Goal: Entertainment & Leisure: Consume media (video, audio)

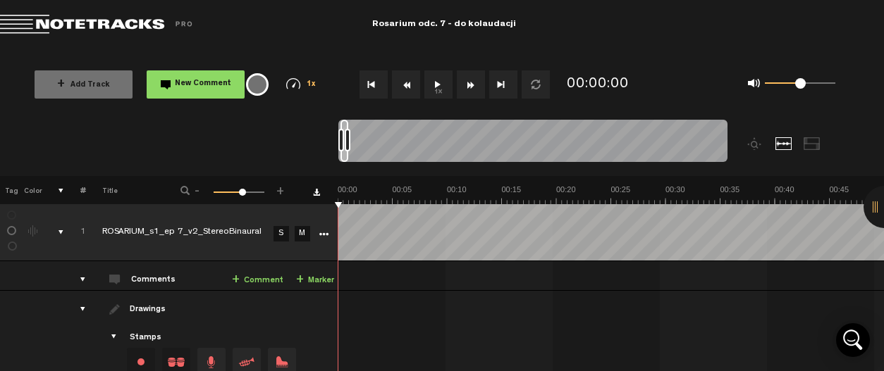
click at [16, 95] on div "+ Add Track New Comment 1x 0.25x 0.5x 0.75x 1x 1.25x 1.5x 1.75x 2x All emojis 😀…" at bounding box center [442, 84] width 884 height 70
click at [39, 114] on div "+ Add Track New Comment 1x 0.25x 0.5x 0.75x 1x 1.25x 1.5x 1.75x 2x All emojis 😀…" at bounding box center [442, 84] width 884 height 70
click at [789, 47] on md-toolbar "Exit Project Rosarium odc. 7 - do kolaudacji" at bounding box center [442, 24] width 884 height 49
click at [423, 90] on nt-audio-media-controls "1x" at bounding box center [447, 84] width 209 height 28
click at [433, 87] on button "1x" at bounding box center [438, 84] width 28 height 28
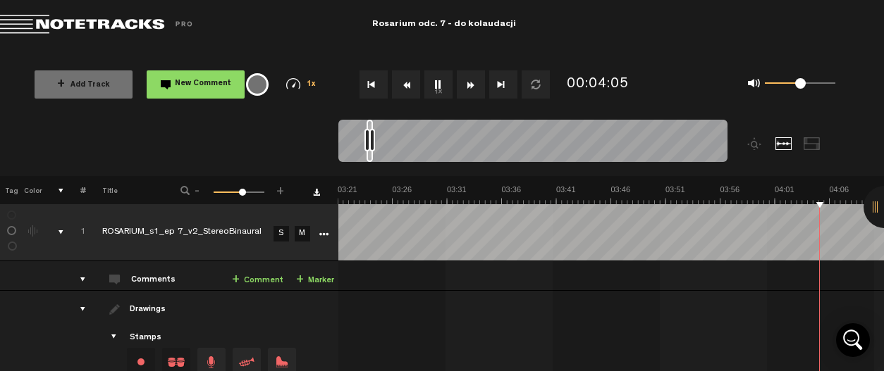
click at [439, 86] on button "1x" at bounding box center [438, 84] width 28 height 28
click at [440, 75] on button "1x" at bounding box center [438, 84] width 28 height 28
click at [440, 96] on button "1x" at bounding box center [438, 84] width 28 height 28
click at [534, 173] on div at bounding box center [581, 148] width 486 height 56
